Goal: Information Seeking & Learning: Find specific fact

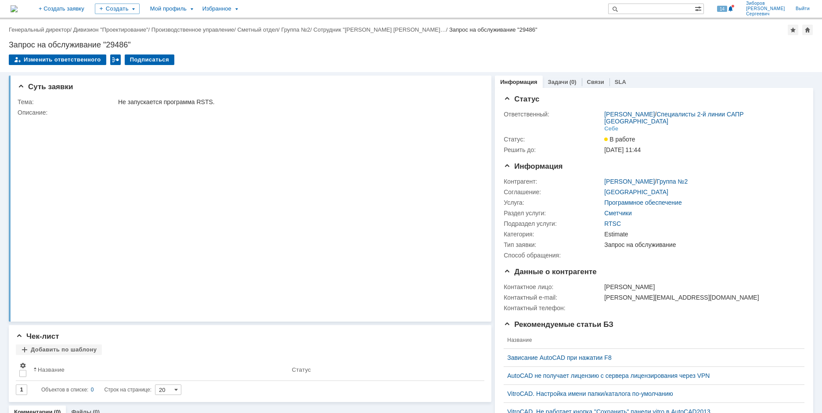
click at [18, 7] on img at bounding box center [14, 8] width 7 height 7
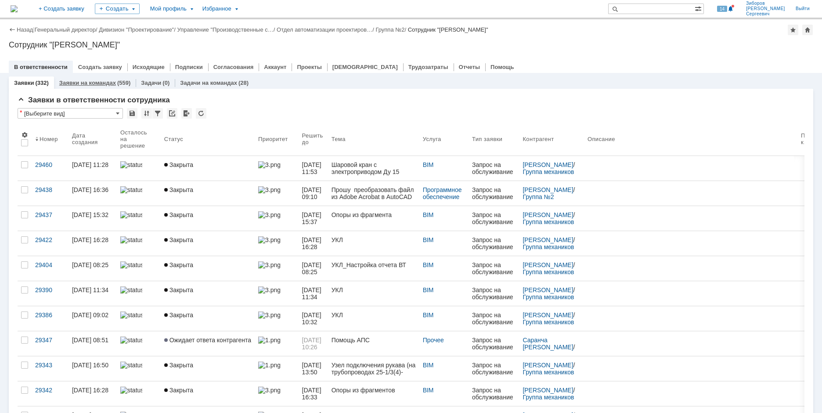
click at [94, 82] on link "Заявки на командах" at bounding box center [87, 82] width 57 height 7
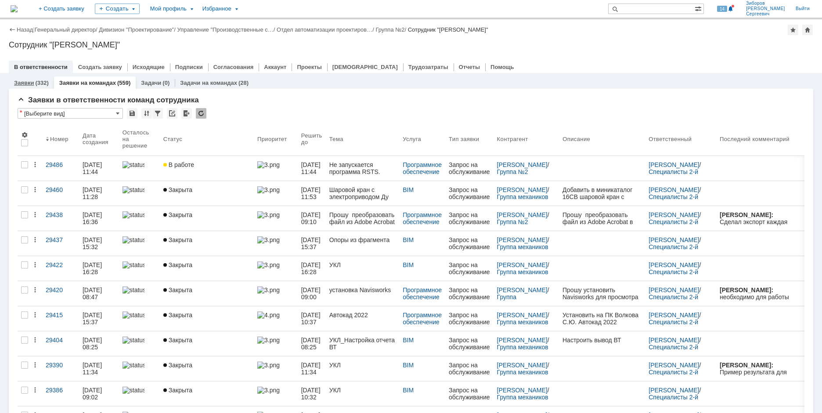
click at [33, 82] on link "Заявки" at bounding box center [24, 82] width 20 height 7
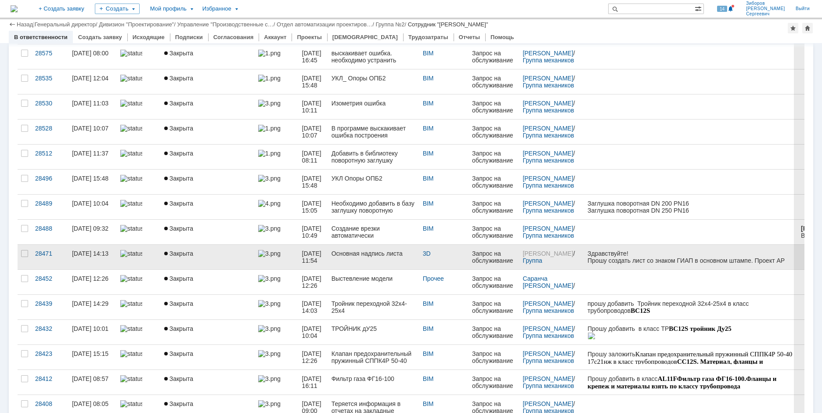
click at [181, 255] on span "Закрыта" at bounding box center [178, 253] width 29 height 7
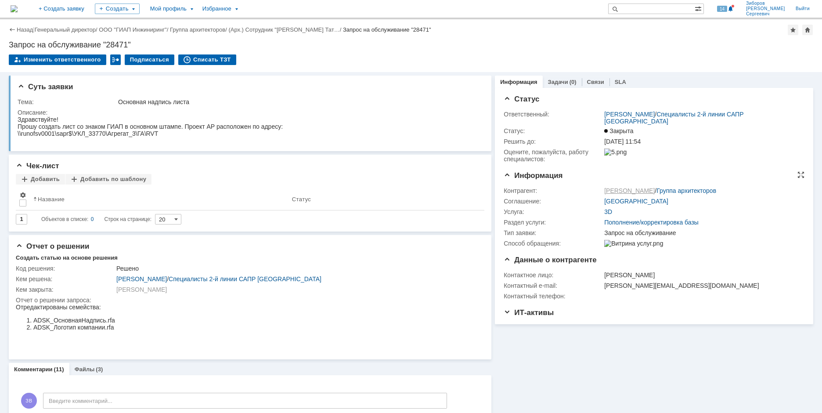
click at [625, 189] on link "[PERSON_NAME]" at bounding box center [629, 190] width 50 height 7
click at [629, 189] on link "[PERSON_NAME]" at bounding box center [629, 190] width 50 height 7
